Goal: Register for event/course

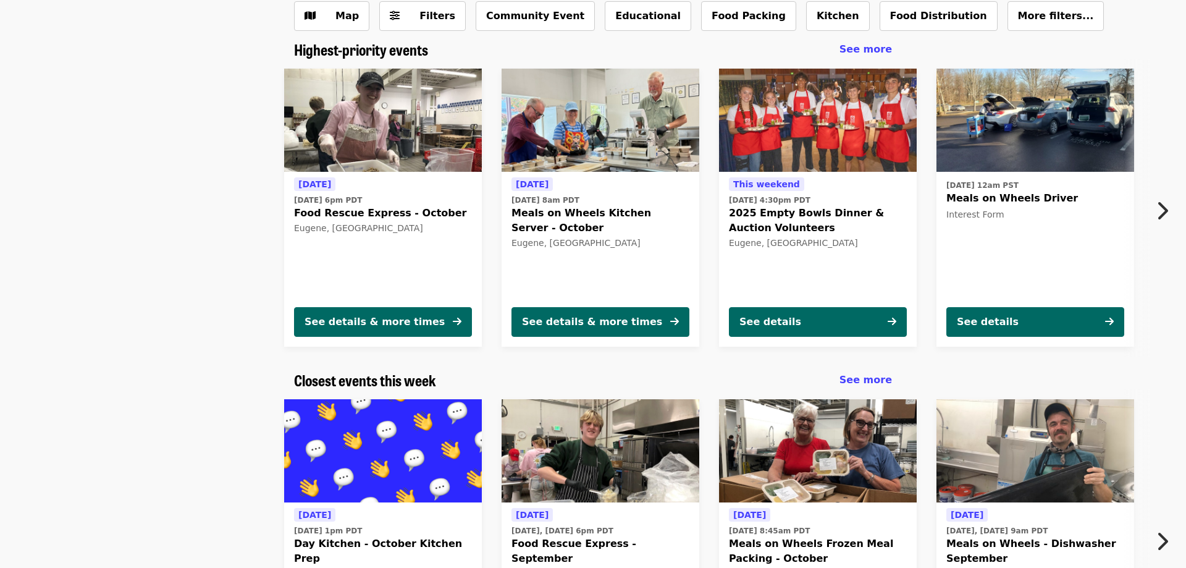
scroll to position [63, 0]
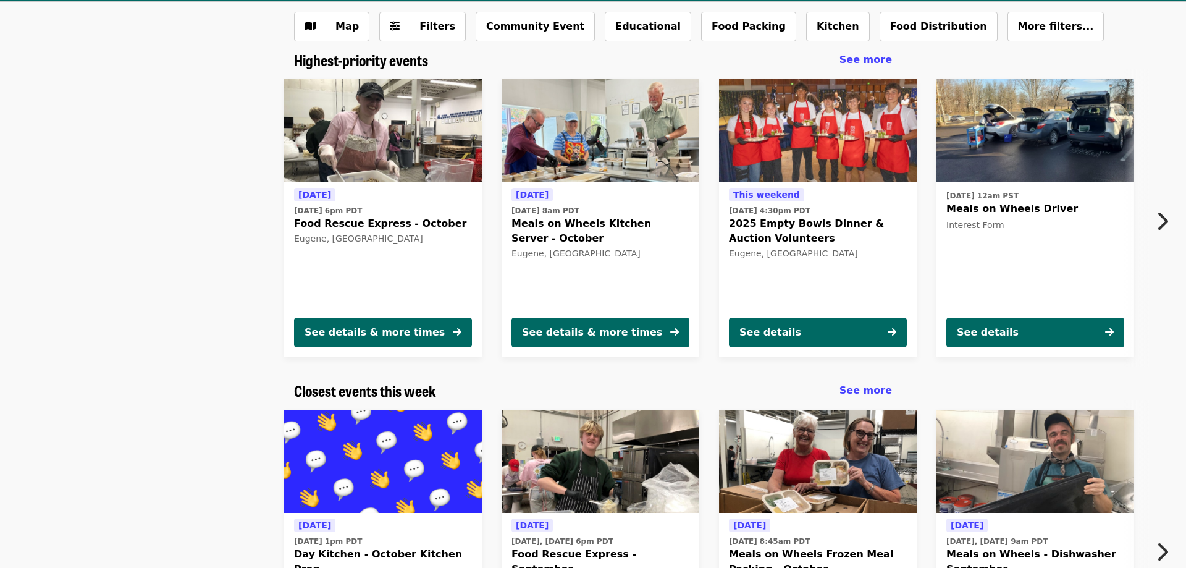
click at [222, 351] on div "Tomorrow Wed, Oct 1 @ 6pm PDT Food Rescue Express - October Eugene, OR See deta…" at bounding box center [588, 218] width 1102 height 298
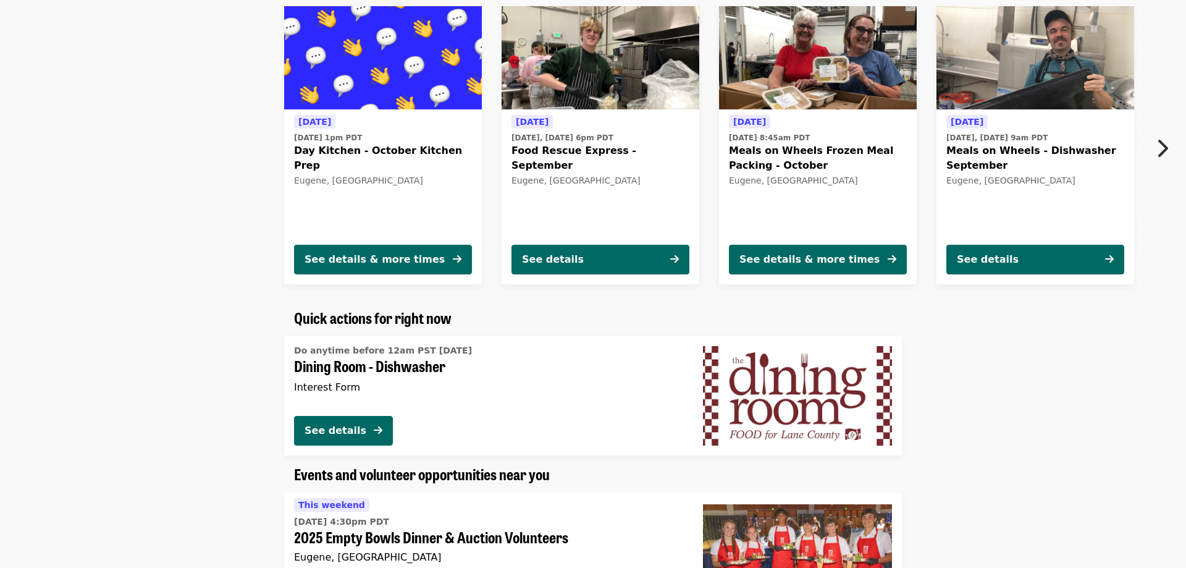
scroll to position [0, 0]
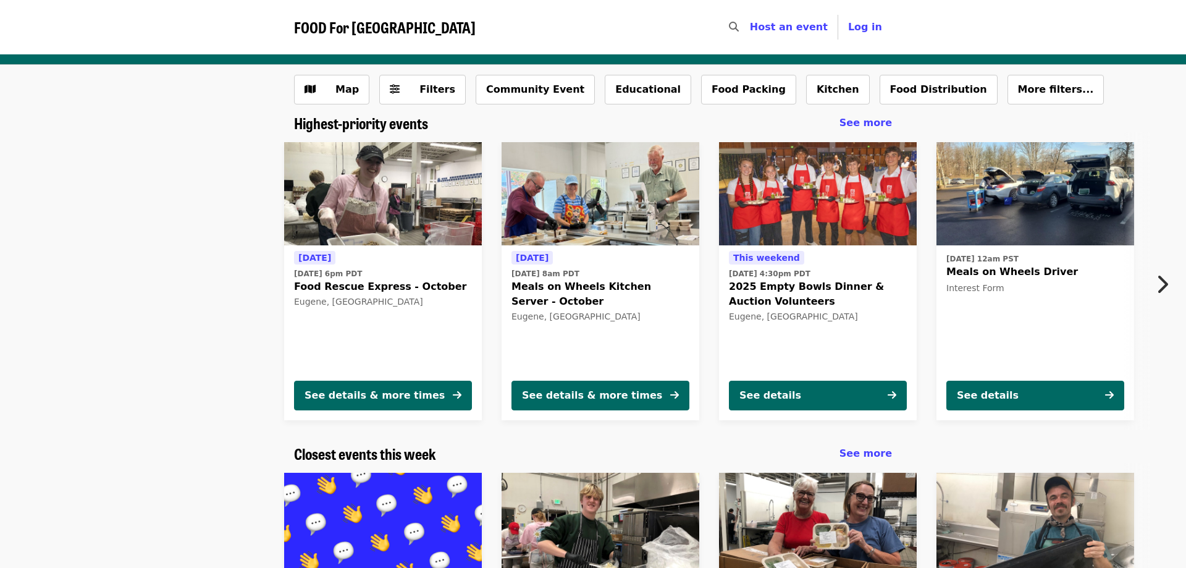
click at [369, 27] on span "FOOD For [GEOGRAPHIC_DATA]" at bounding box center [385, 27] width 182 height 22
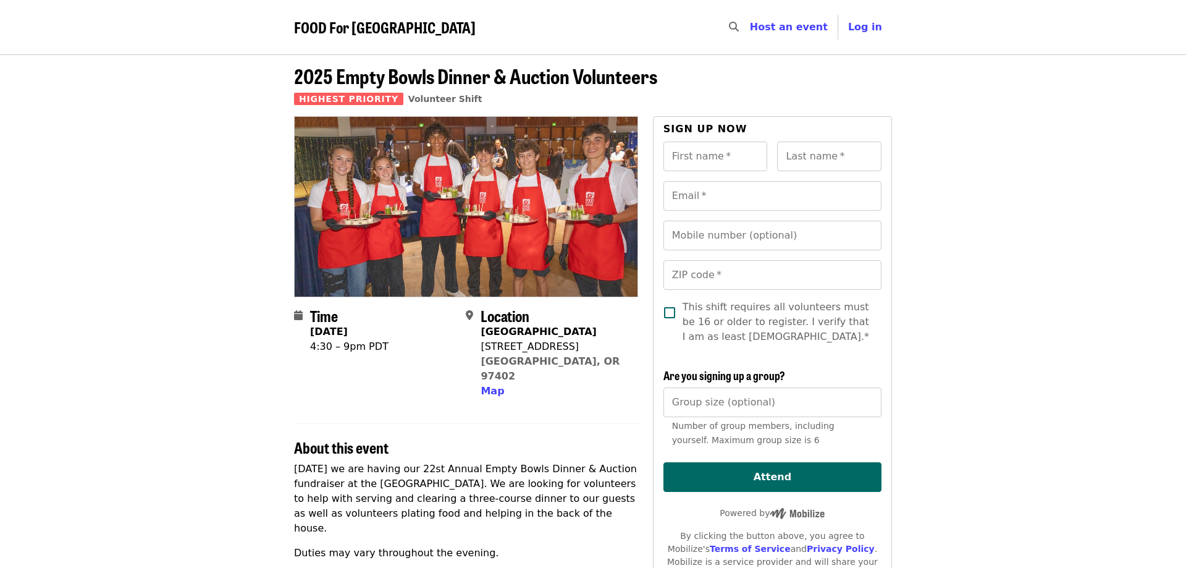
click at [1000, 186] on article "2025 Empty Bowls Dinner & Auction Volunteers Highest Priority Volunteer Shift T…" at bounding box center [593, 536] width 1186 height 965
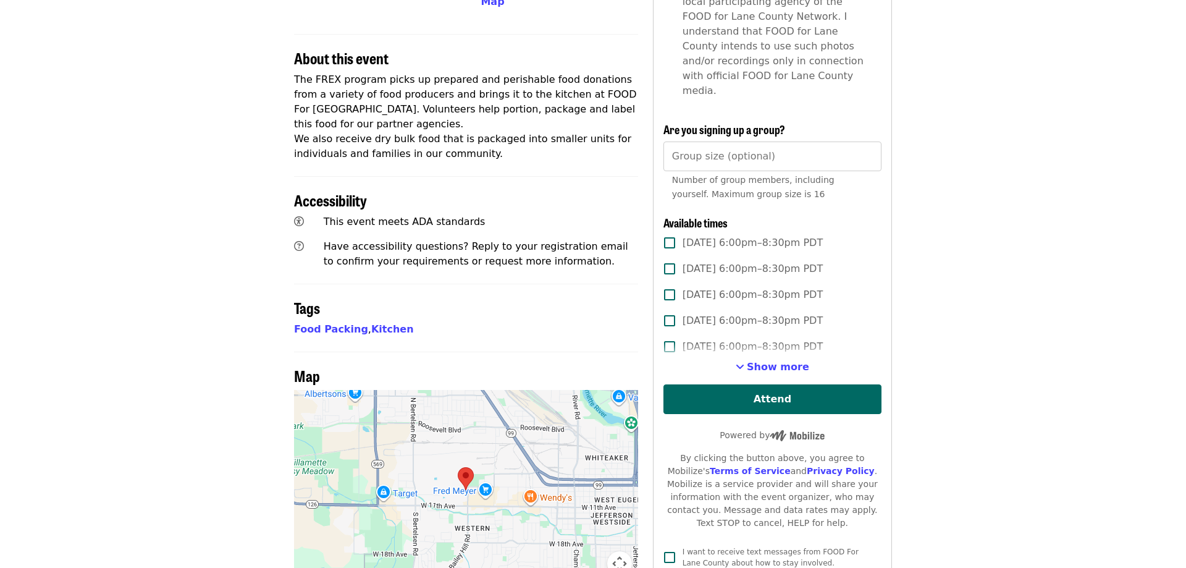
scroll to position [504, 0]
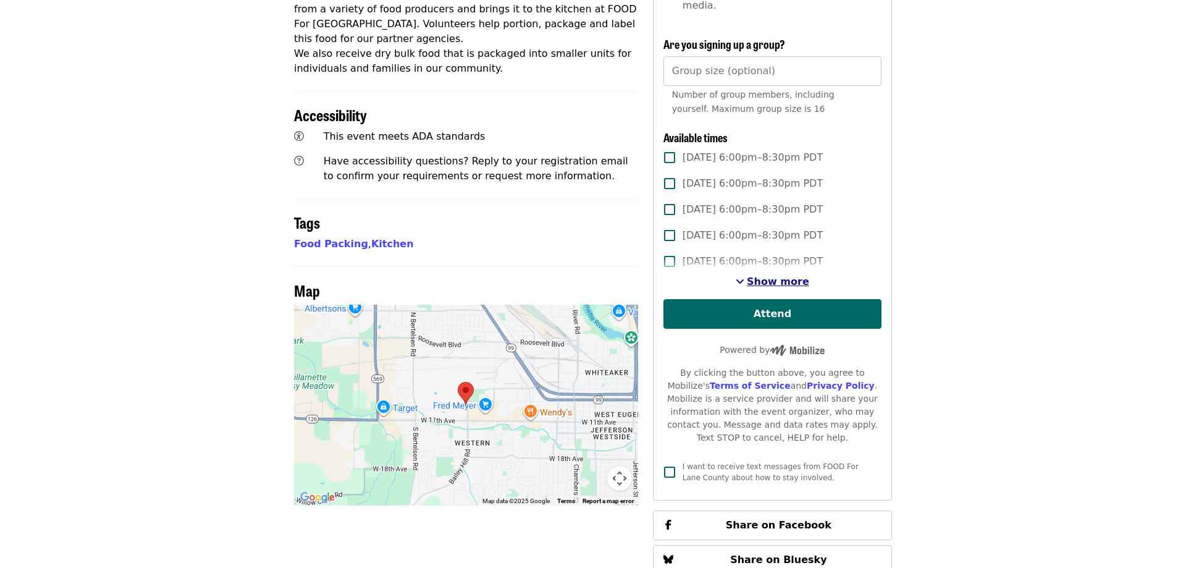
click at [782, 275] on span "Show more" at bounding box center [778, 281] width 62 height 12
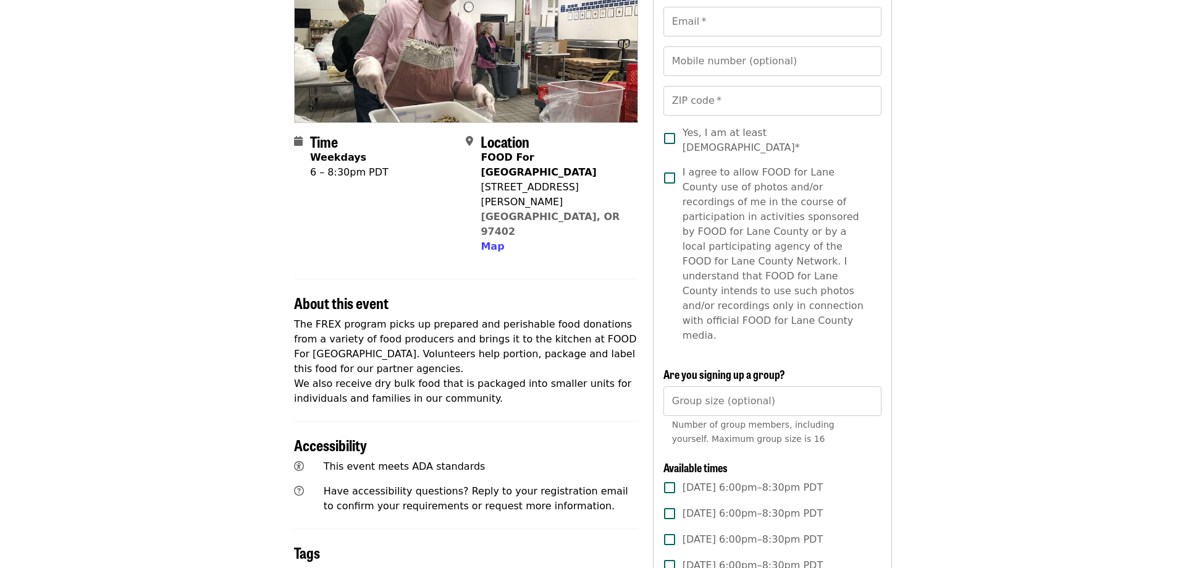
scroll to position [135, 0]
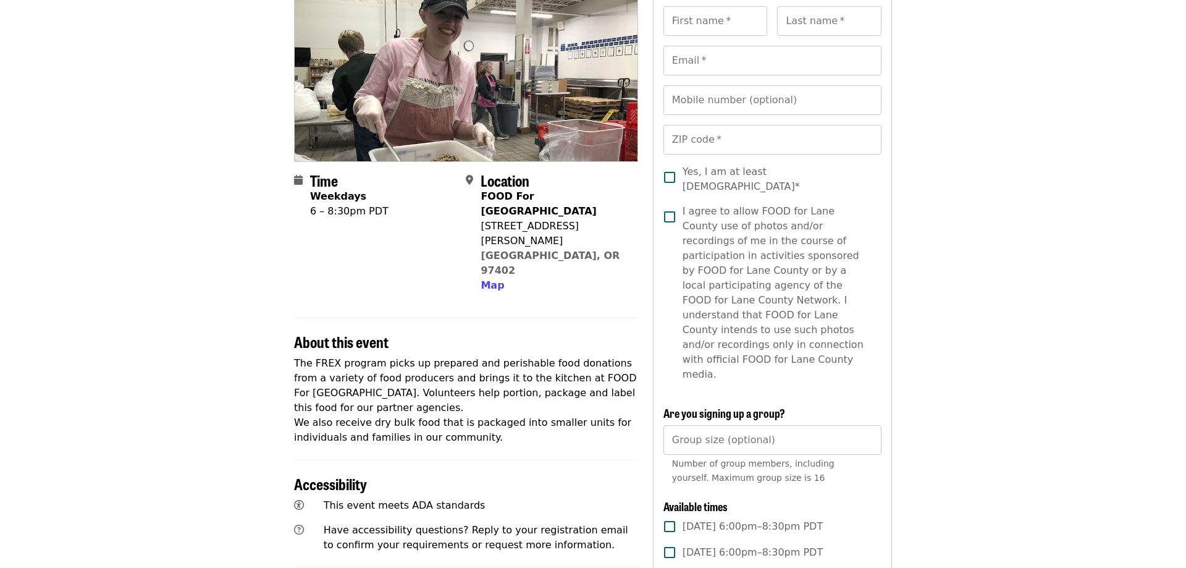
click at [848, 425] on input "Group size (optional)" at bounding box center [772, 440] width 218 height 30
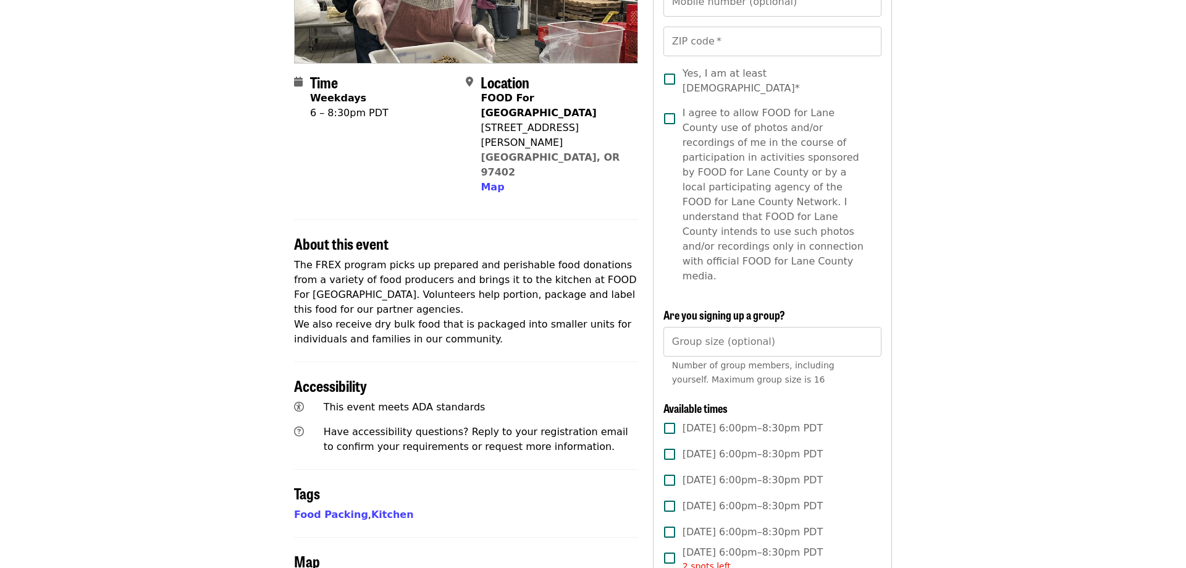
scroll to position [378, 0]
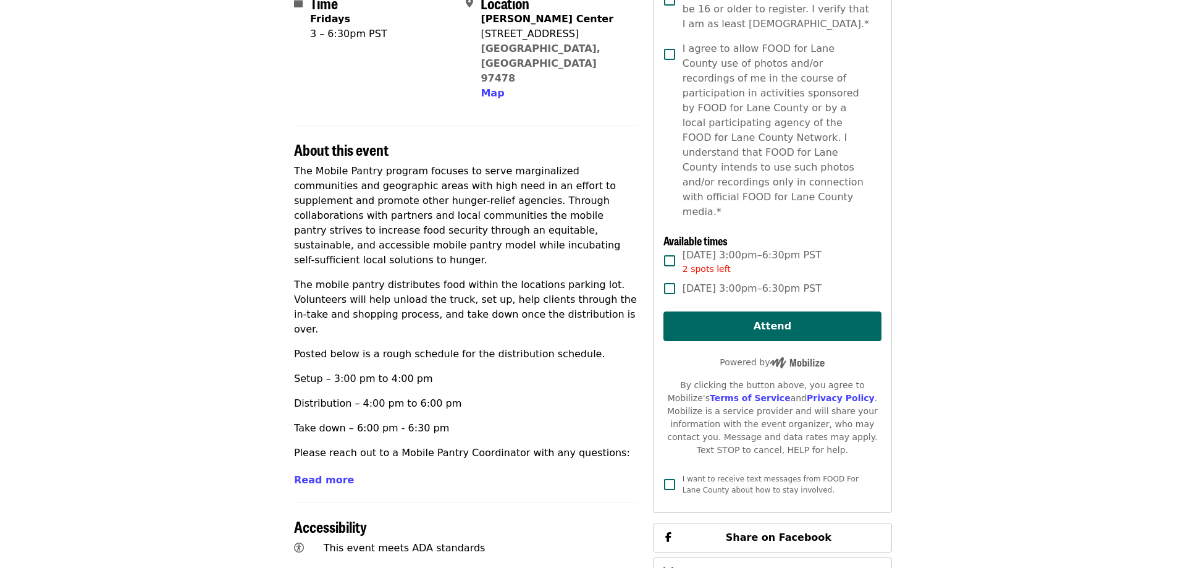
scroll to position [315, 0]
